Goal: Information Seeking & Learning: Learn about a topic

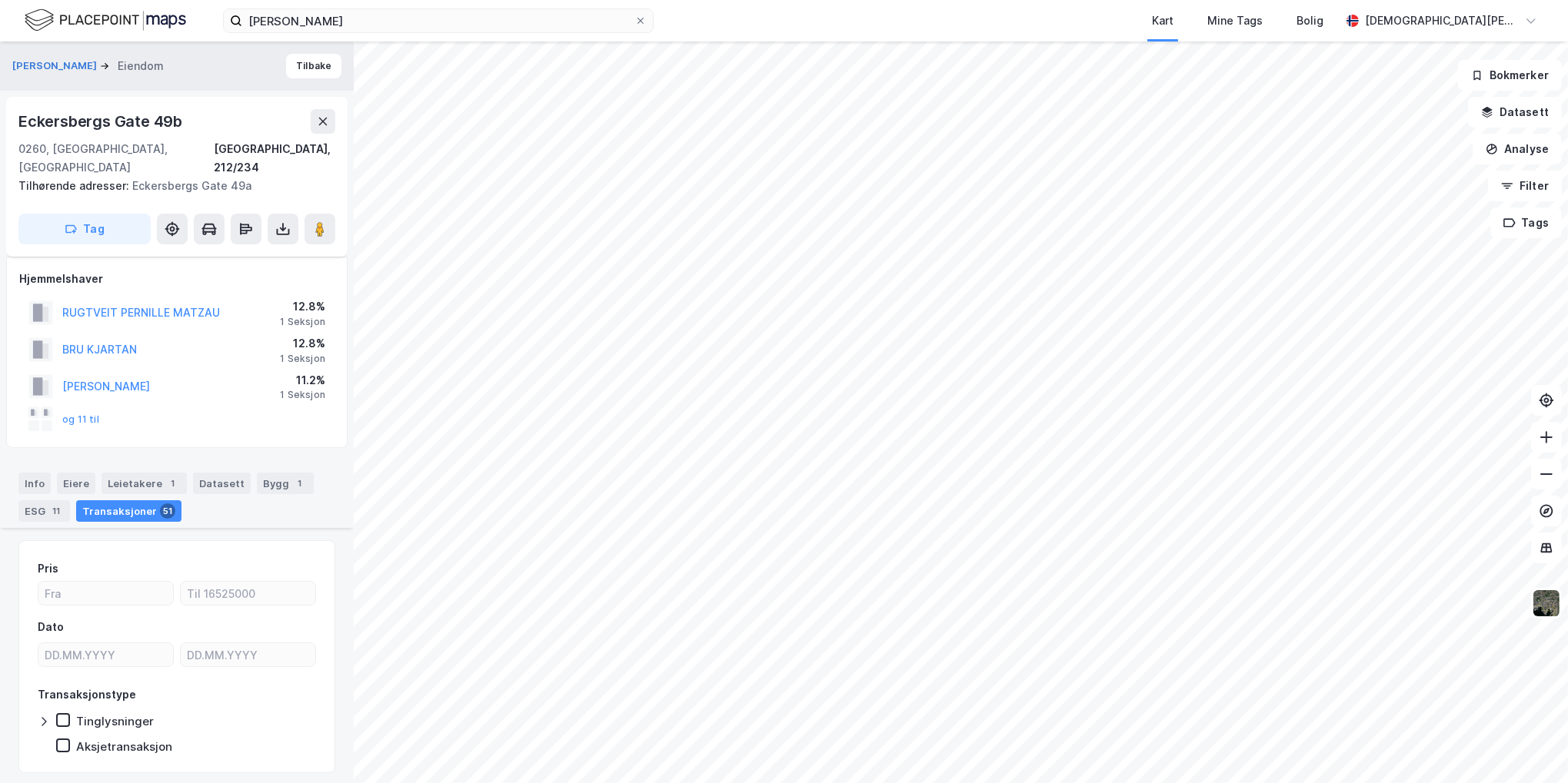
scroll to position [641, 0]
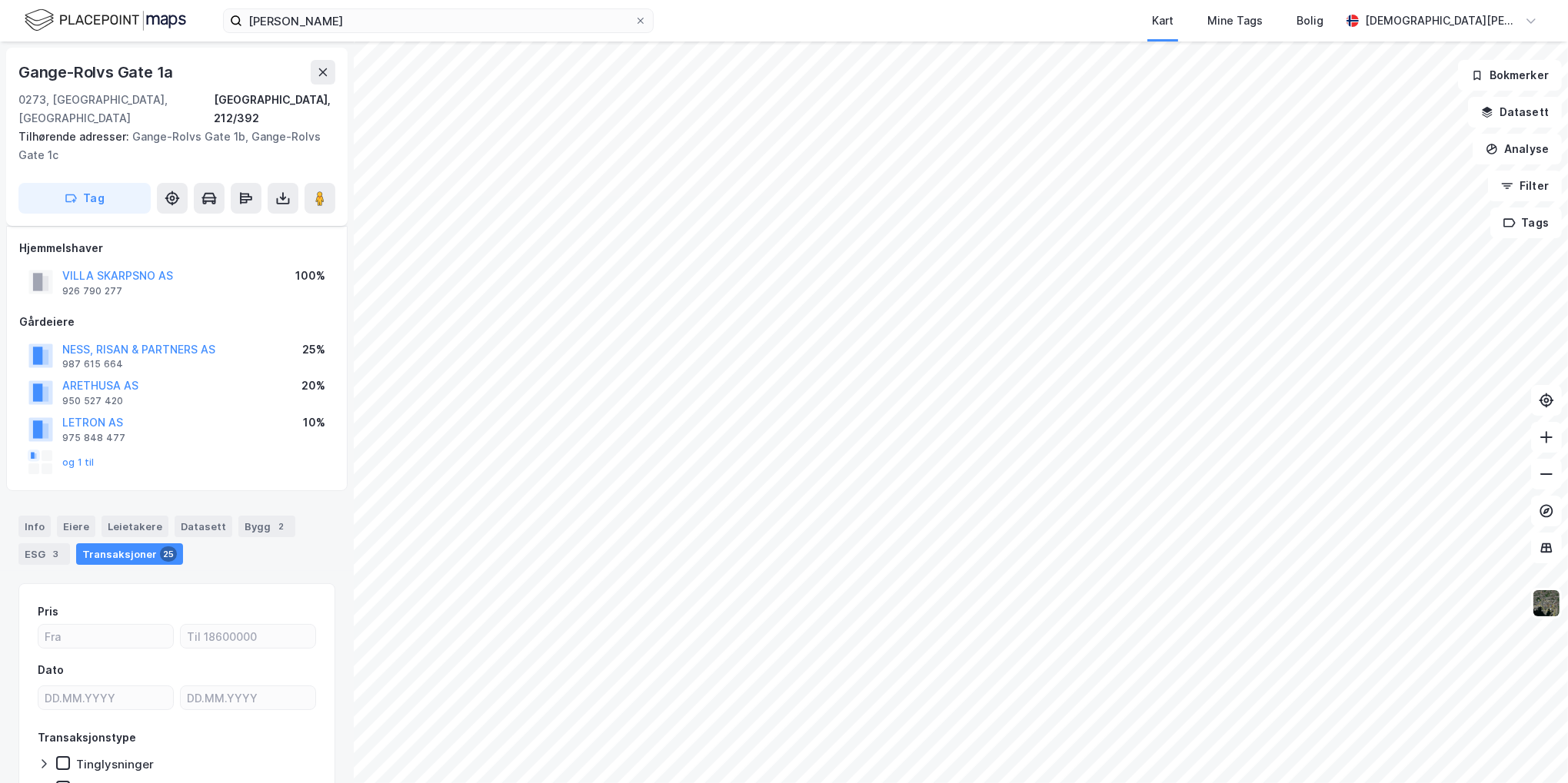
scroll to position [69, 0]
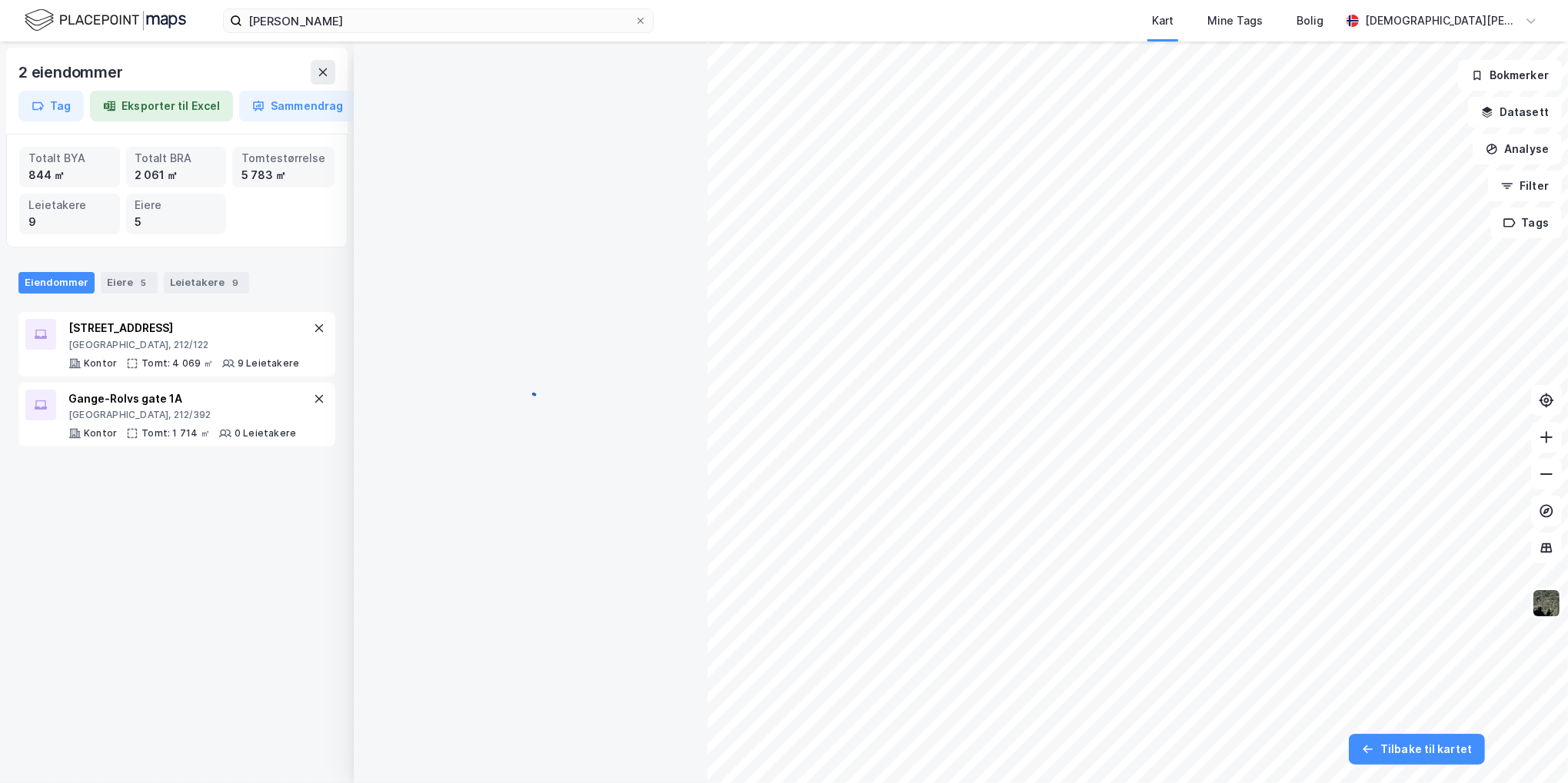
scroll to position [32, 0]
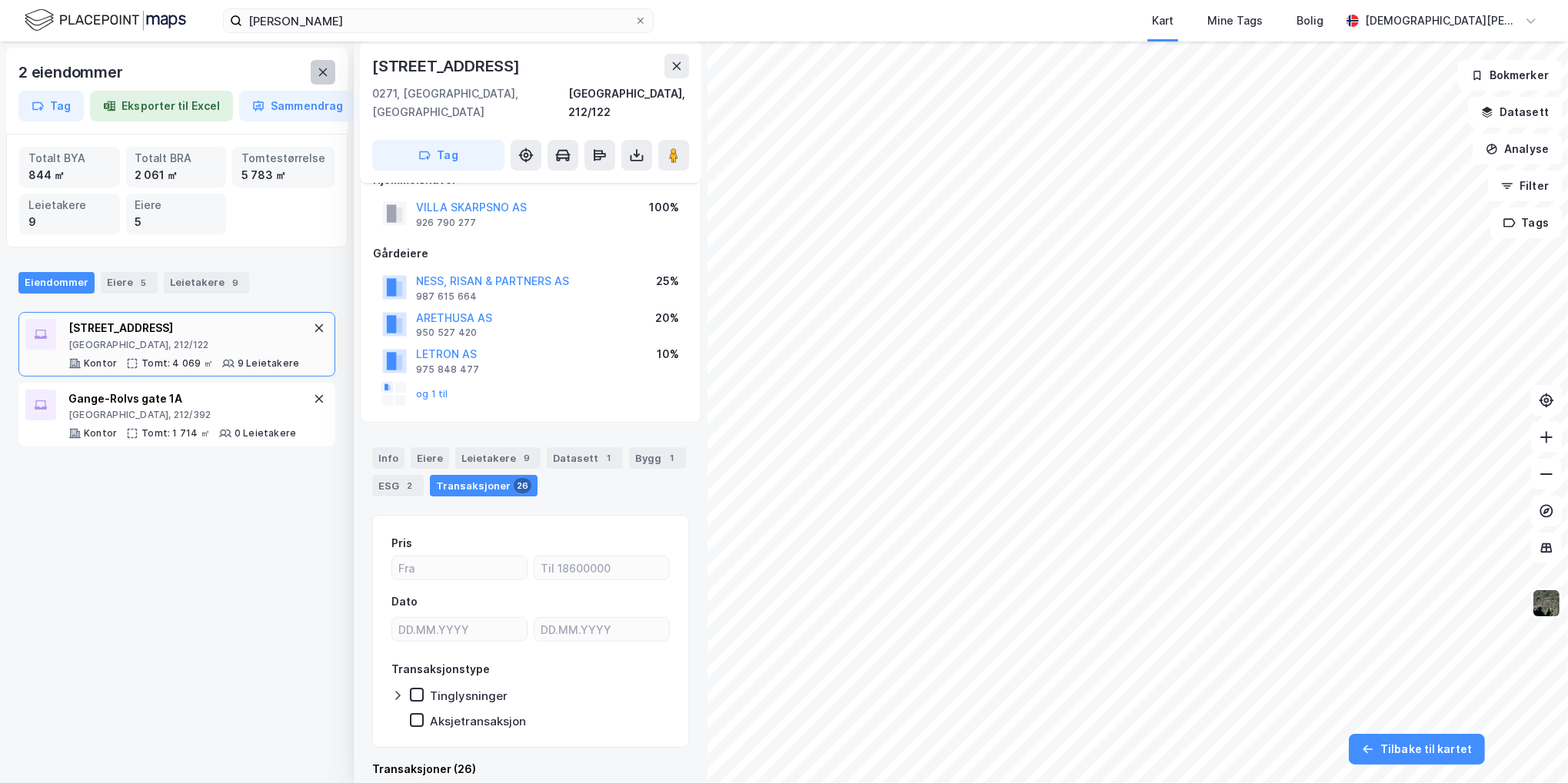
click at [320, 79] on button at bounding box center [323, 72] width 25 height 25
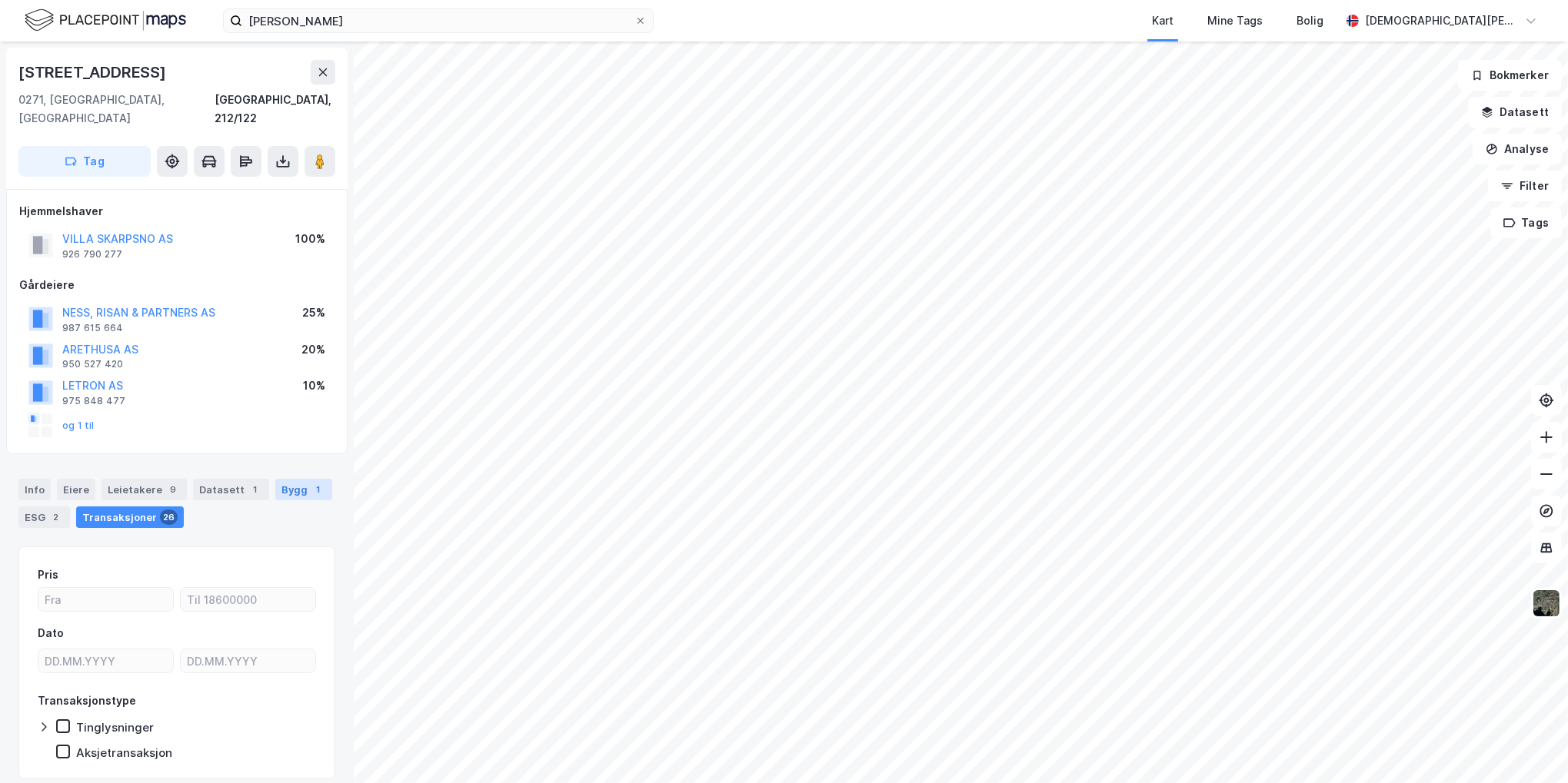
click at [283, 479] on div "Bygg 1" at bounding box center [304, 489] width 57 height 21
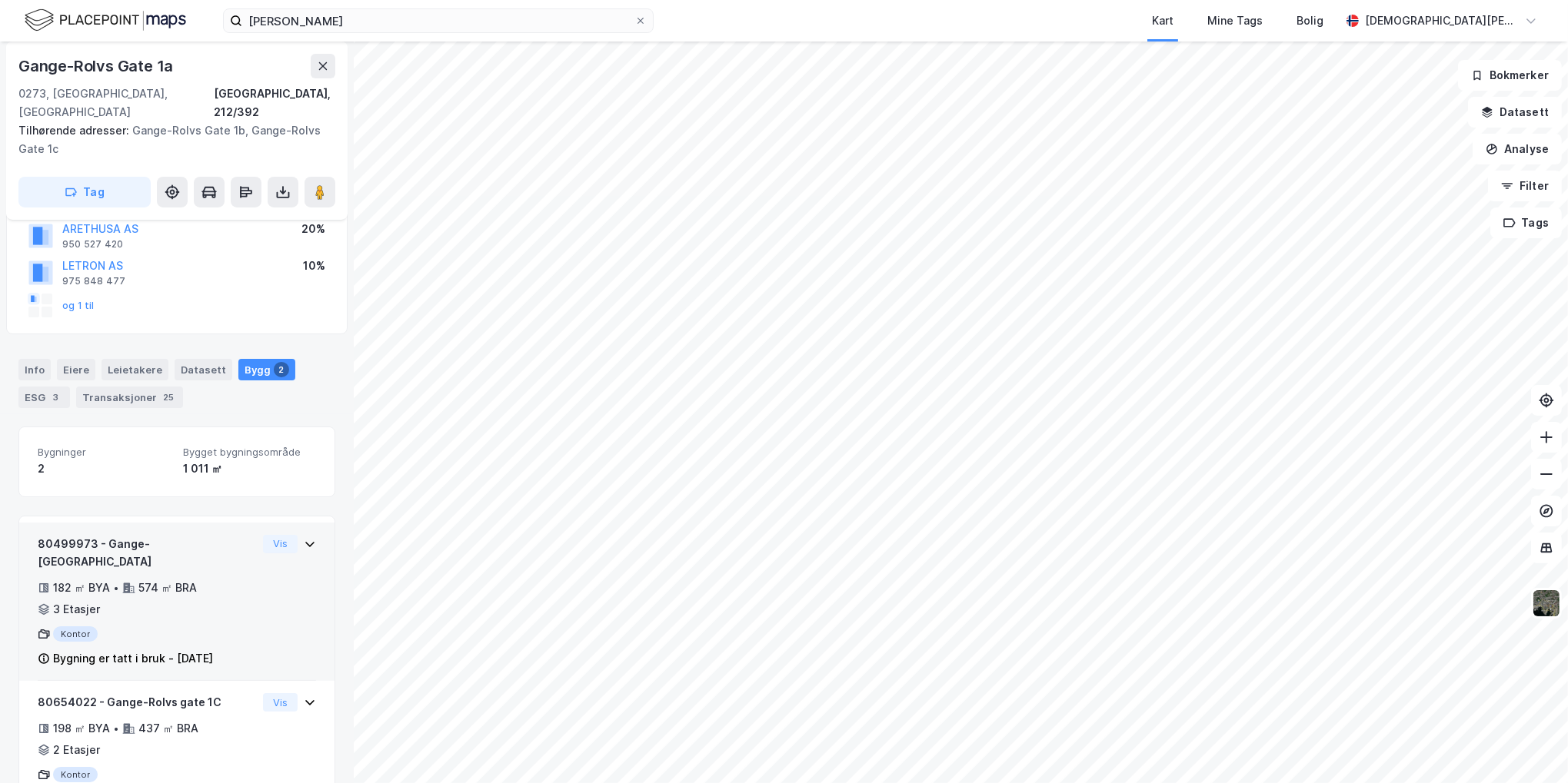
scroll to position [182, 0]
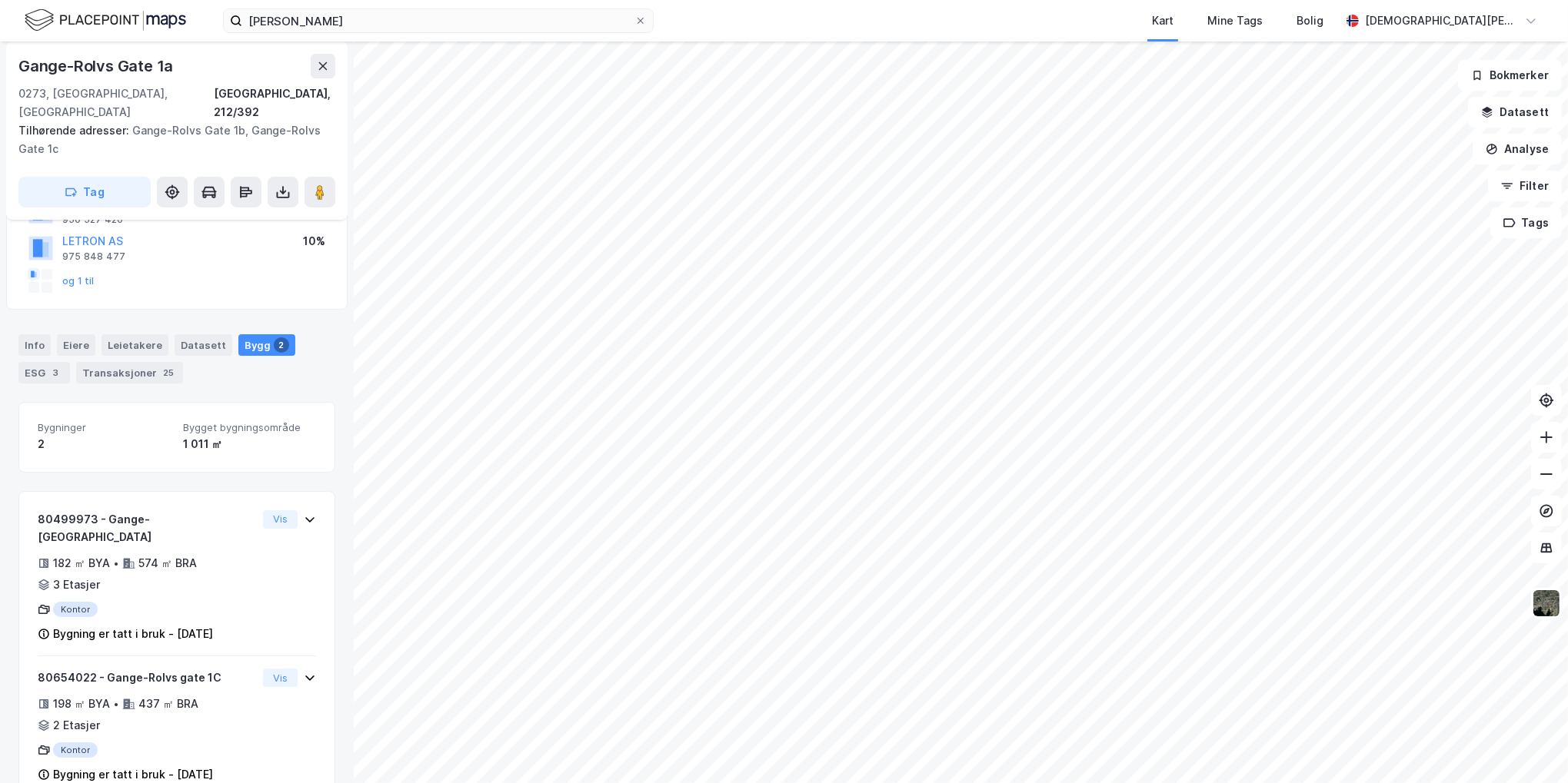
click at [40, 362] on div "ESG 3" at bounding box center [44, 372] width 52 height 21
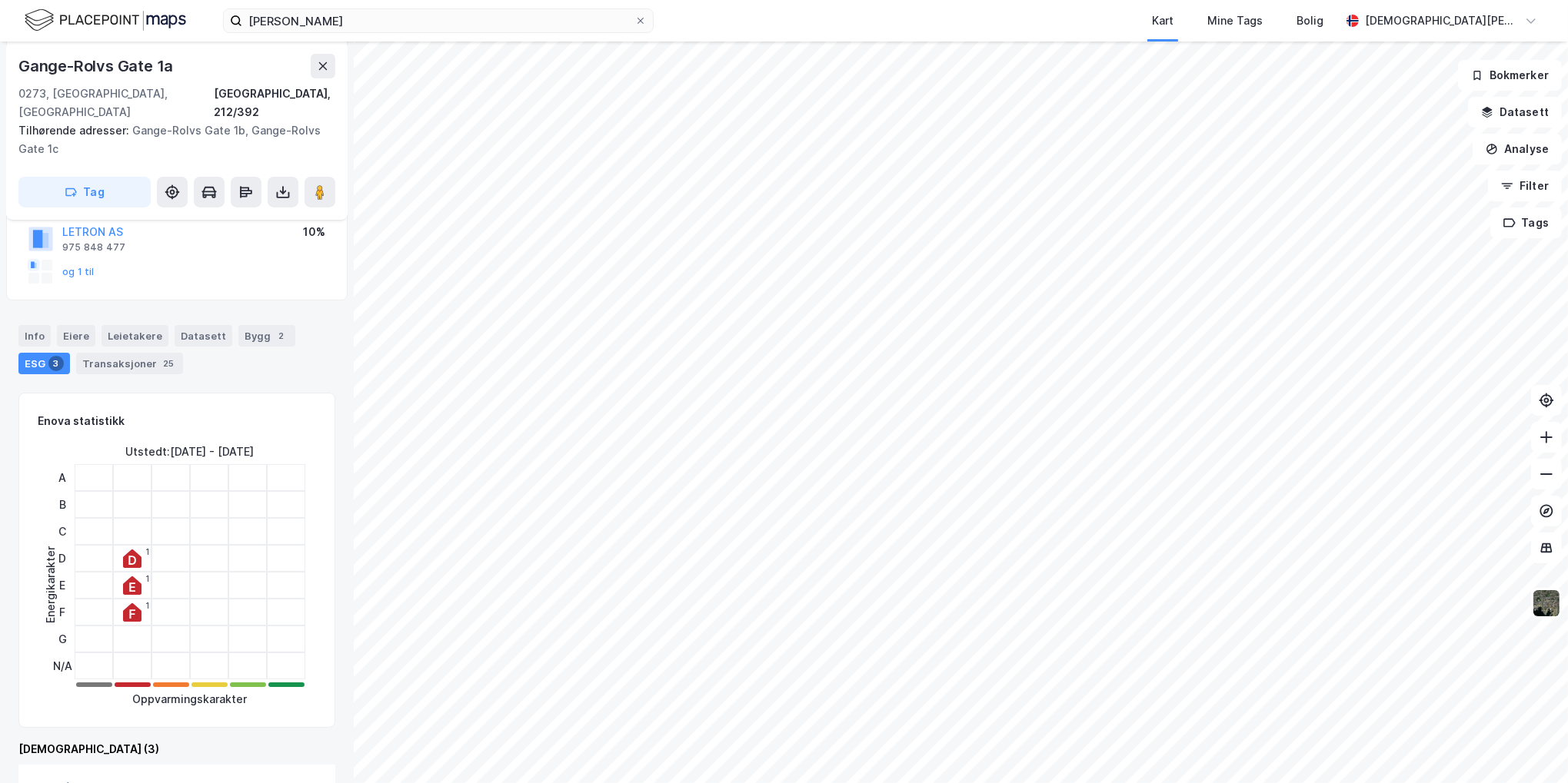
scroll to position [231, 0]
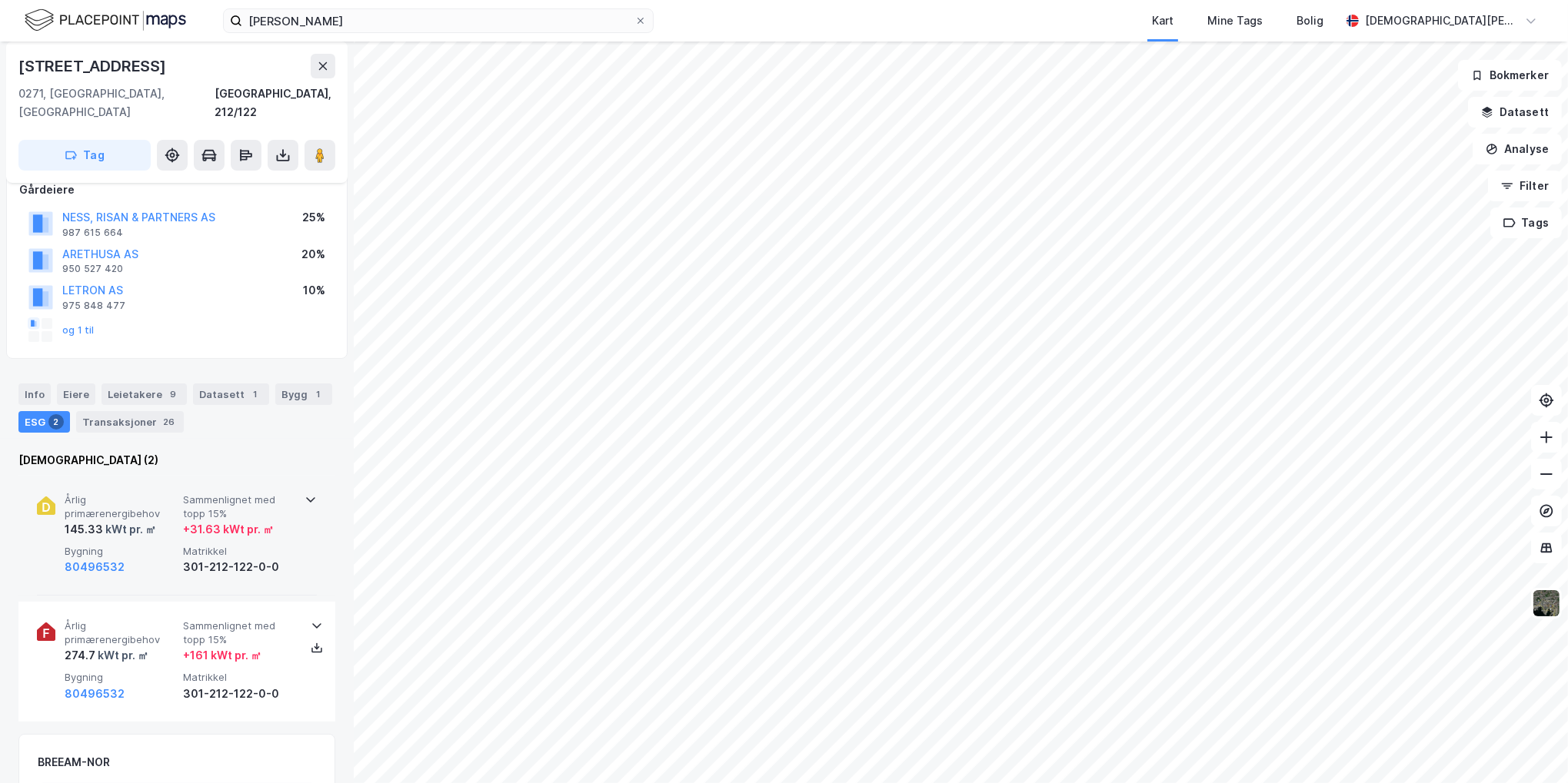
scroll to position [77, 0]
